Goal: Complete application form

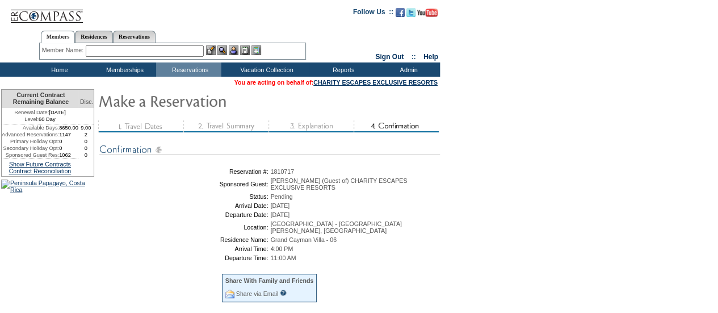
click at [295, 175] on span "1810717" at bounding box center [283, 171] width 24 height 7
copy span "1810717"
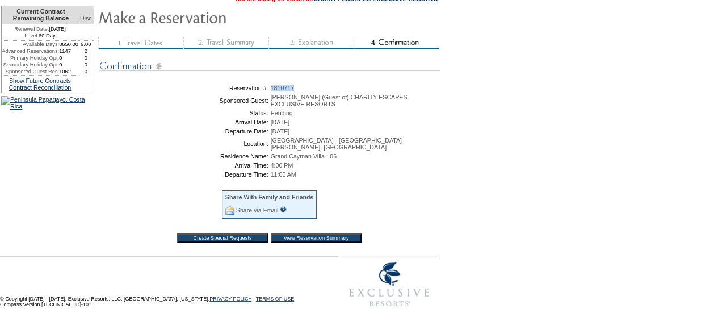
scroll to position [85, 0]
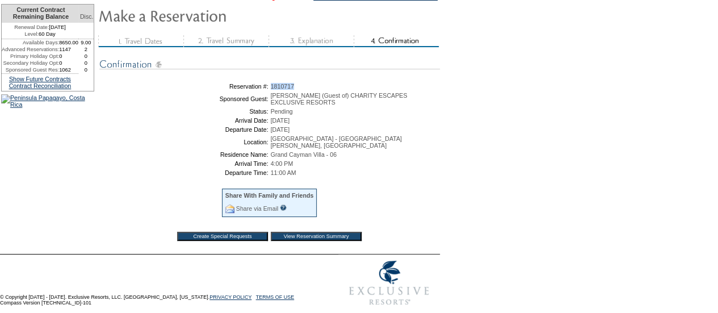
click at [327, 241] on input "View Reservation Summary" at bounding box center [316, 236] width 91 height 9
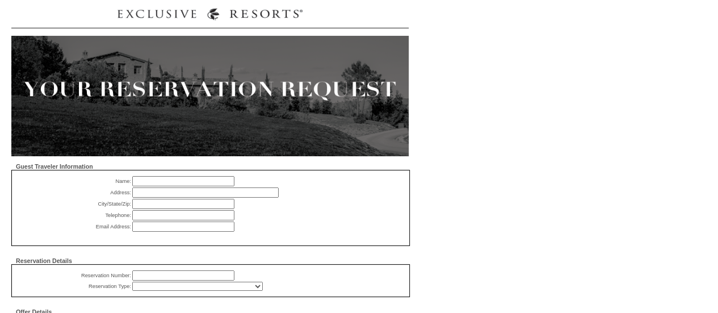
click at [182, 178] on input "text" at bounding box center [183, 181] width 102 height 10
paste input "[PERSON_NAME]"
type input "[PERSON_NAME]"
click at [165, 192] on input "text" at bounding box center [205, 192] width 146 height 10
paste input "[STREET_ADDRESS][PERSON_NAME]"
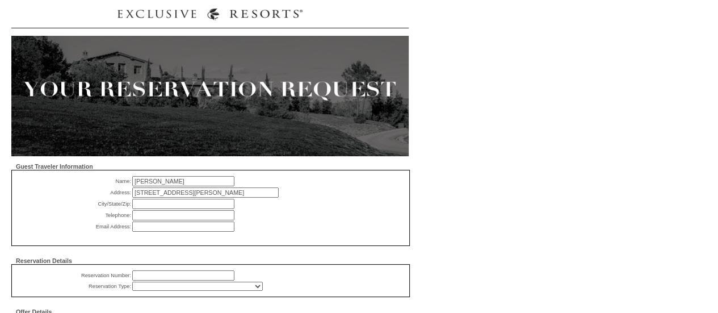
drag, startPoint x: 263, startPoint y: 192, endPoint x: 197, endPoint y: 194, distance: 66.4
click at [197, 194] on input "379 S Garrett Circle Bellville, TX 77418" at bounding box center [205, 192] width 146 height 10
type input "379 S Garrett Circle"
click at [177, 205] on input "text" at bounding box center [183, 204] width 102 height 10
paste input "Bellville, TX 77418"
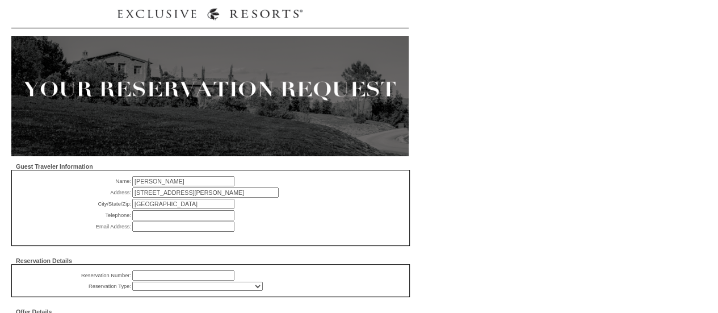
type input "Bellville, TX 77418"
click at [477, 191] on form "Guest Traveler Information Name: Daphne Powers Please enter guest name Address:…" at bounding box center [364, 273] width 707 height 546
click at [168, 212] on input "text" at bounding box center [183, 215] width 102 height 10
paste input "(832) 659-3338"
type input "(832) 659-3338"
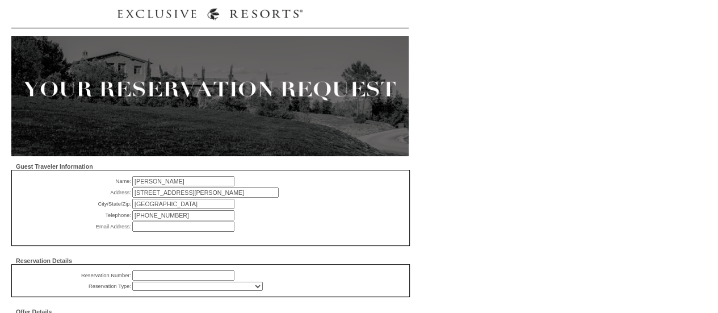
click at [177, 230] on input "text" at bounding box center [183, 226] width 102 height 10
paste input "daphne.h.powers@gmail.com"
type input "daphne.h.powers@gmail.com"
click at [174, 277] on input "text" at bounding box center [183, 275] width 102 height 10
paste input "1810717"
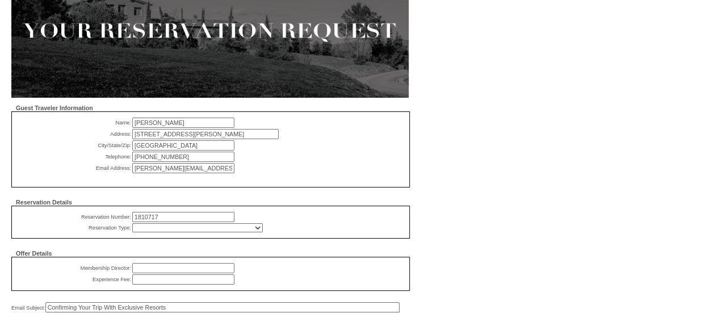
scroll to position [59, 0]
type input "1810717"
click at [222, 228] on select "RD (Comp) - All Exec (Comp) - All Charity (Comp) - Member Donated Charity (Comp…" at bounding box center [197, 226] width 131 height 9
click at [132, 225] on select "RD (Comp) - All Exec (Comp) - All Charity (Comp) - Member Donated Charity (Comp…" at bounding box center [197, 226] width 131 height 9
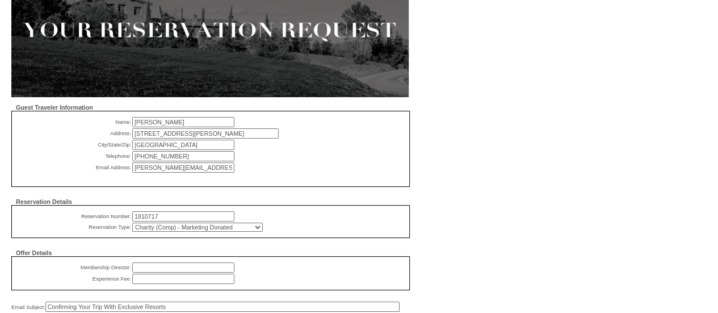
click at [215, 229] on select "RD (Comp) - All Exec (Comp) - All Charity (Comp) - Member Donated Charity (Comp…" at bounding box center [197, 226] width 131 height 9
select select "815"
click at [132, 225] on select "RD (Comp) - All Exec (Comp) - All Charity (Comp) - Member Donated Charity (Comp…" at bounding box center [197, 226] width 131 height 9
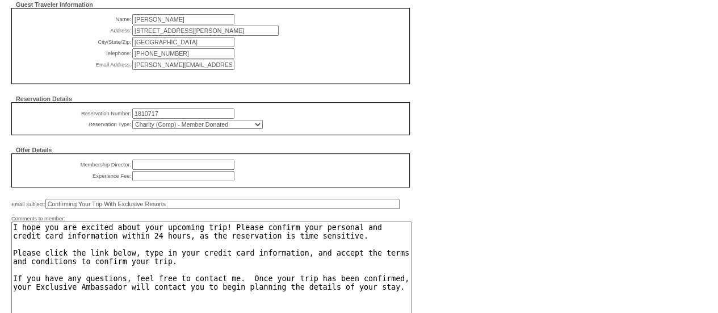
scroll to position [162, 0]
click at [193, 167] on input "text" at bounding box center [183, 164] width 102 height 10
type input "Jake Hynek"
click at [179, 180] on input "text" at bounding box center [183, 175] width 102 height 10
type input "$0"
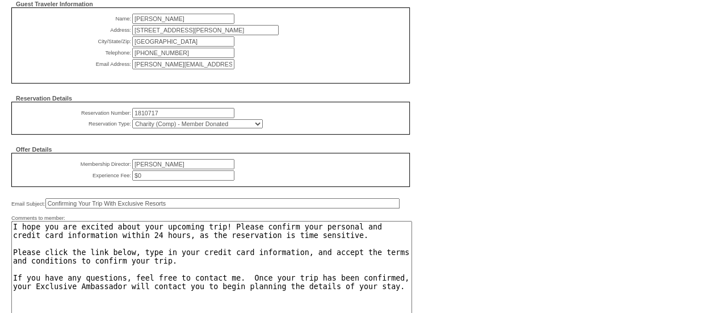
scroll to position [241, 0]
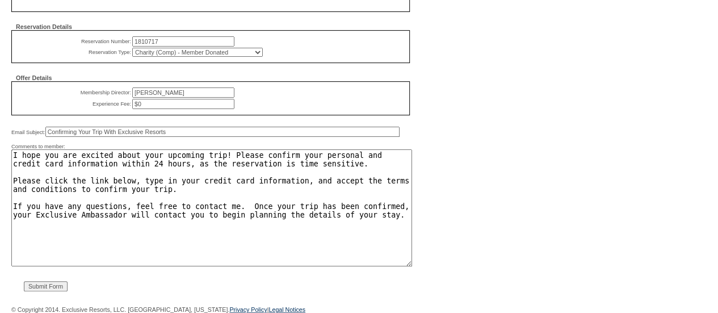
click at [60, 285] on input "Submit Form" at bounding box center [46, 286] width 44 height 10
